Goal: Check status: Check status

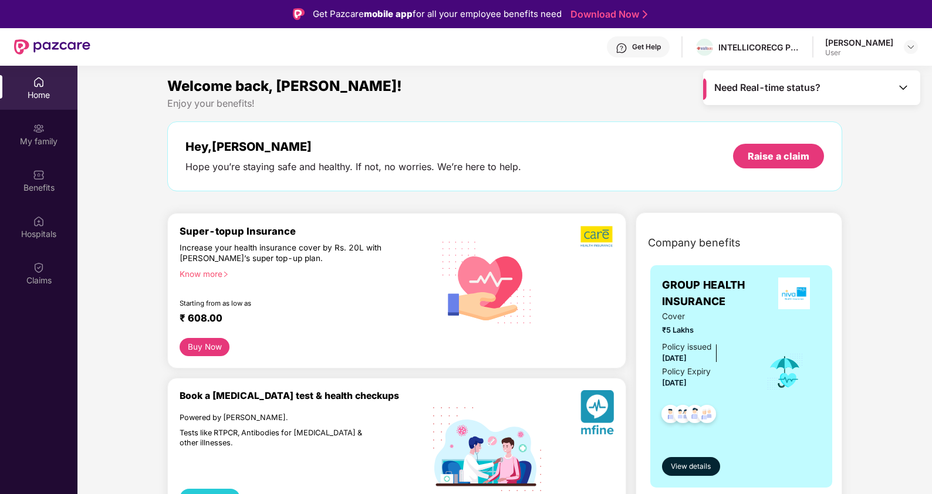
scroll to position [65, 0]
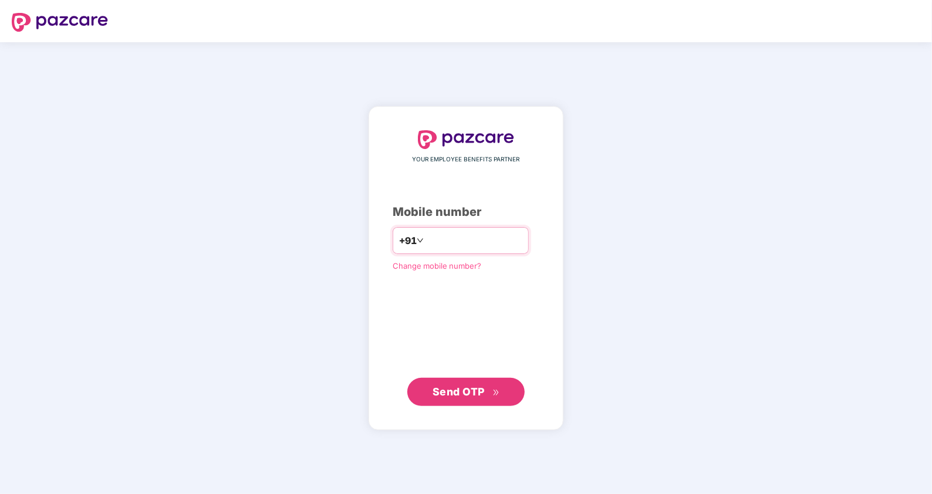
click at [426, 244] on input "number" at bounding box center [474, 240] width 96 height 19
type input "**********"
click at [465, 397] on span "Send OTP" at bounding box center [467, 392] width 68 height 16
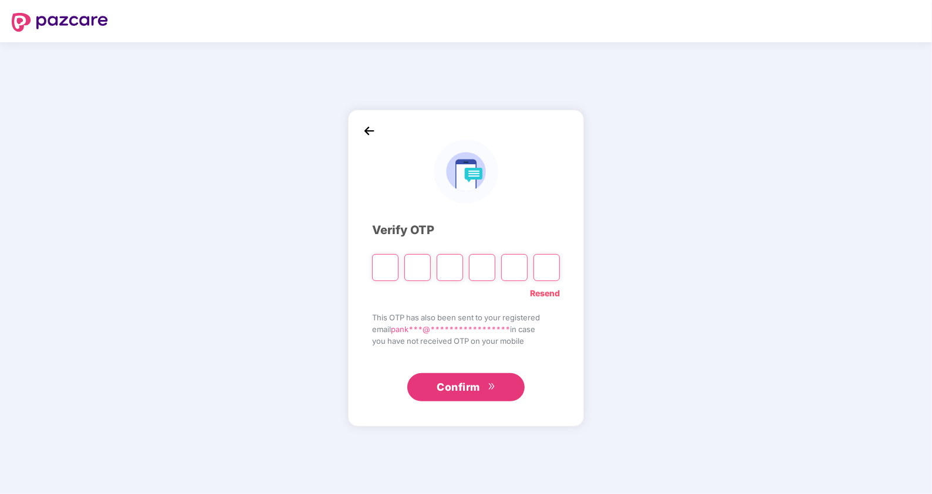
type input "*"
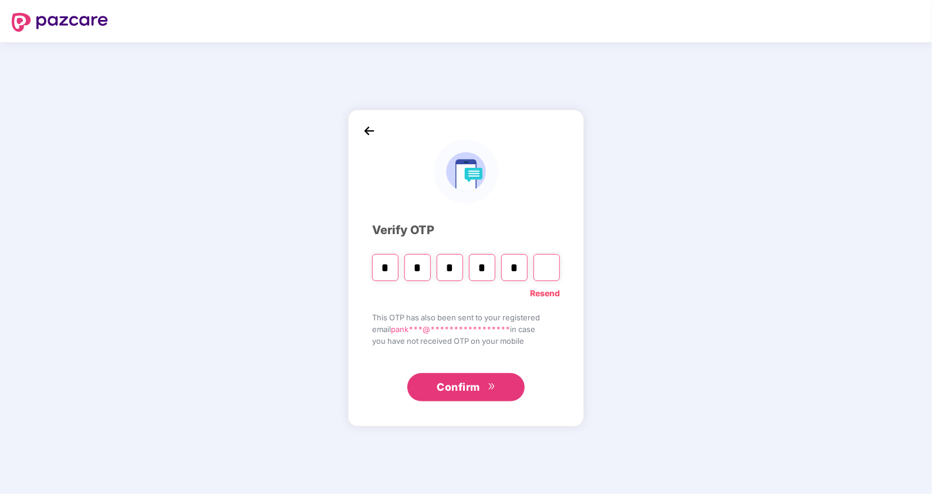
type input "*"
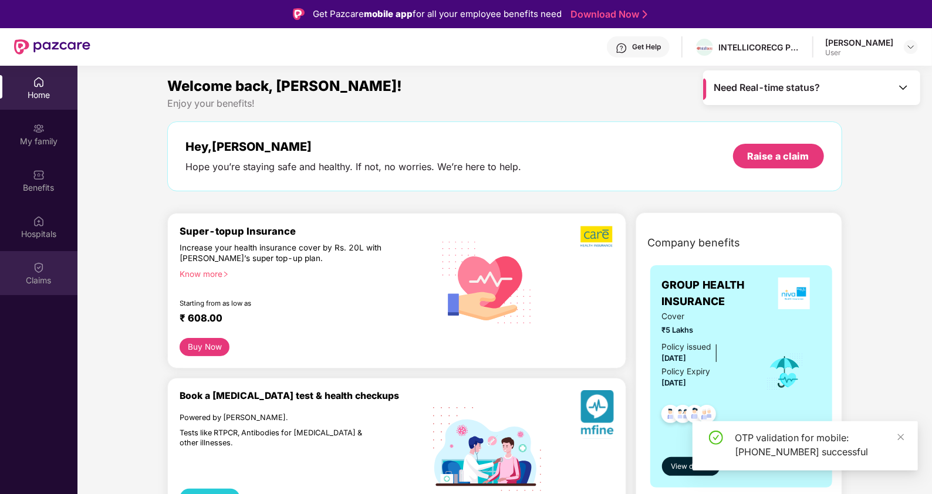
click at [33, 275] on div "Claims" at bounding box center [38, 281] width 77 height 12
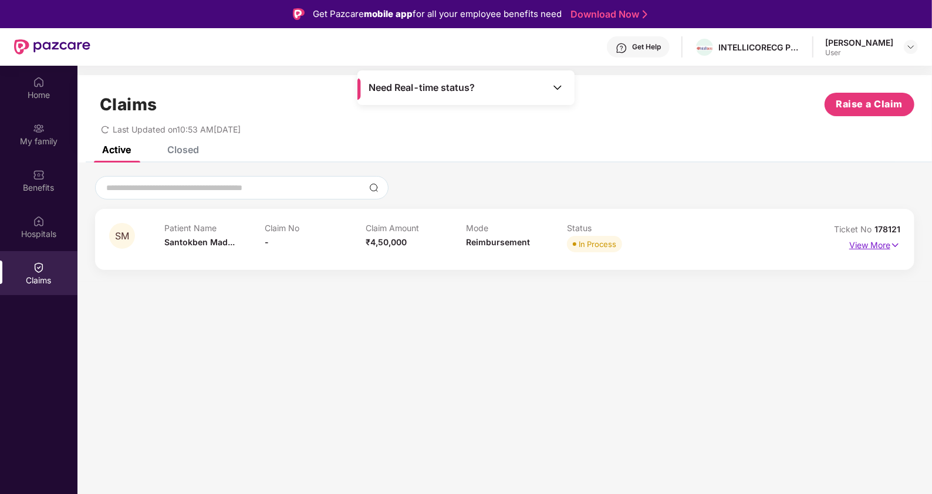
click at [896, 239] on img at bounding box center [896, 245] width 10 height 13
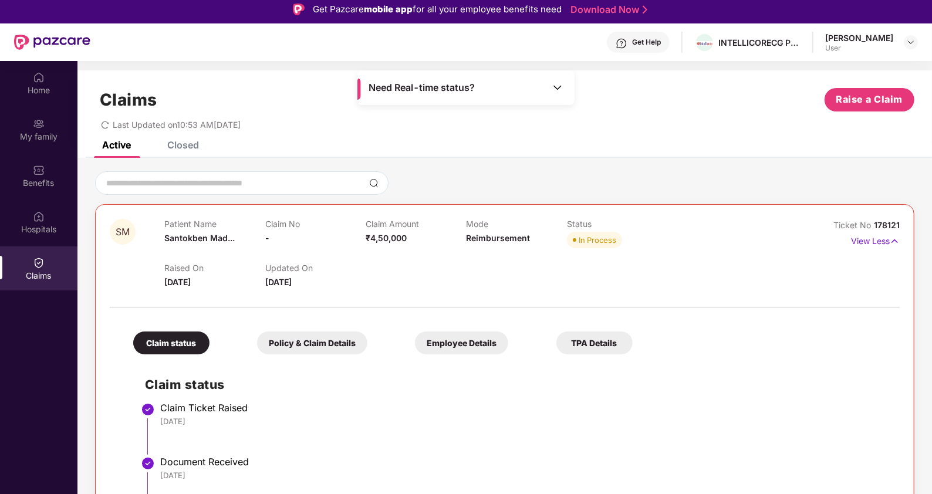
scroll to position [65, 0]
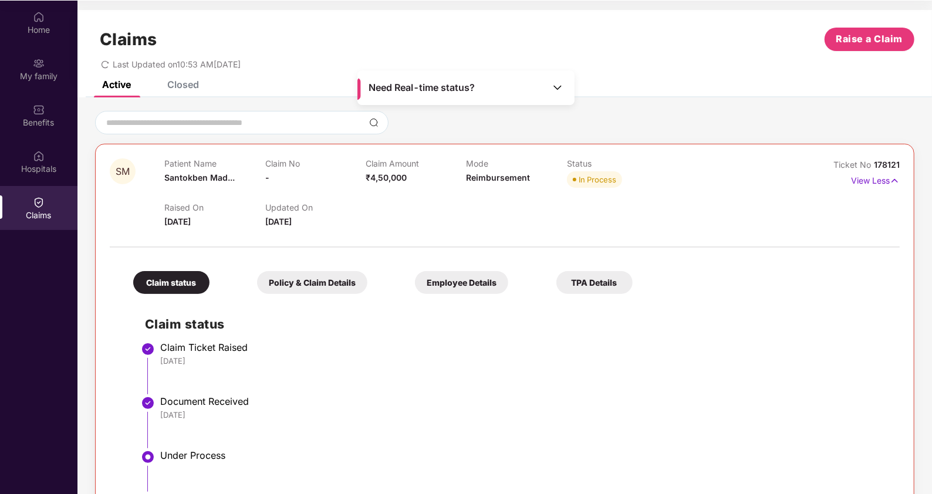
click at [551, 90] on div "Need Real-time status?" at bounding box center [466, 87] width 217 height 35
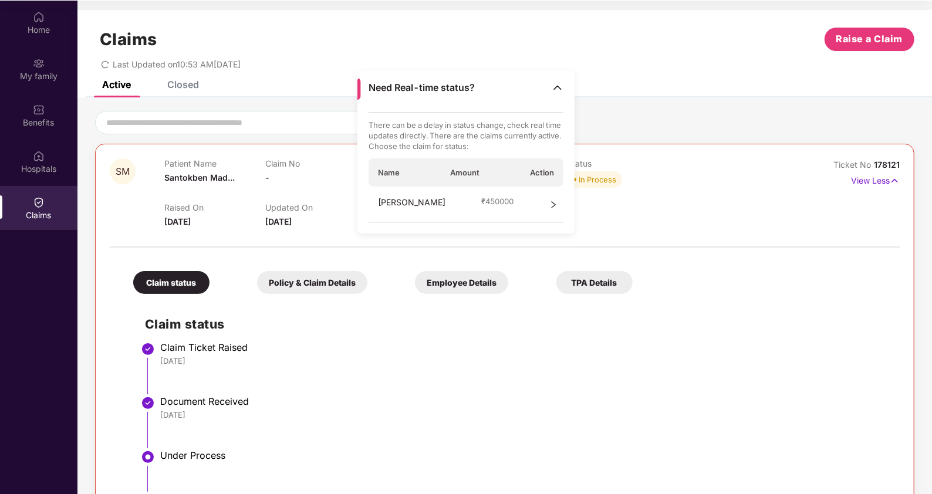
click at [739, 94] on div "Active Closed" at bounding box center [504, 89] width 855 height 16
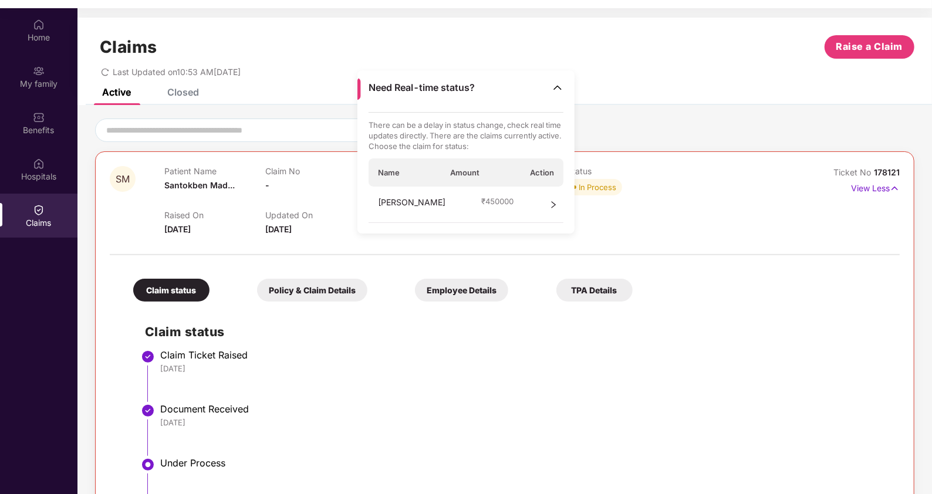
scroll to position [0, 0]
